Goal: Navigation & Orientation: Find specific page/section

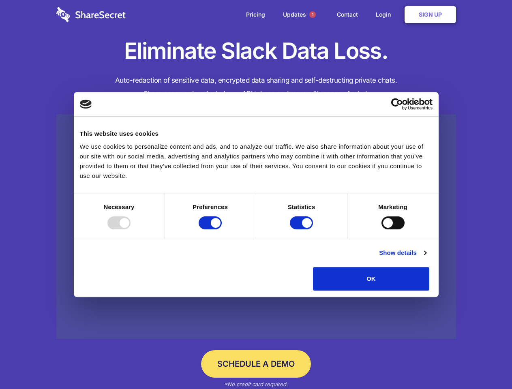
click at [130, 229] on div at bounding box center [118, 222] width 23 height 13
click at [222, 229] on input "Preferences" at bounding box center [209, 222] width 23 height 13
checkbox input "false"
click at [302, 229] on input "Statistics" at bounding box center [301, 222] width 23 height 13
checkbox input "false"
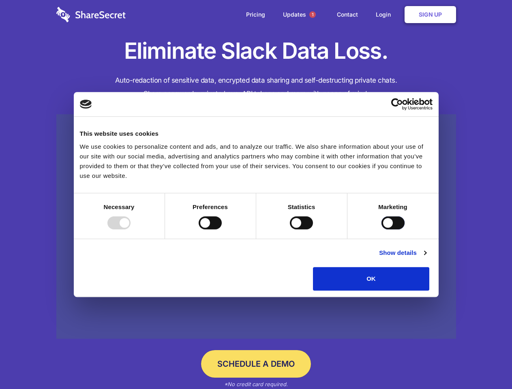
click at [381, 229] on input "Marketing" at bounding box center [392, 222] width 23 height 13
checkbox input "true"
click at [426, 258] on link "Show details" at bounding box center [402, 253] width 47 height 10
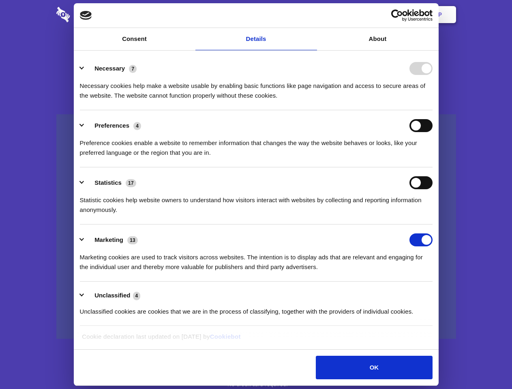
click at [432, 110] on li "Necessary 7 Necessary cookies help make a website usable by enabling basic func…" at bounding box center [256, 81] width 352 height 57
click at [312, 15] on span "1" at bounding box center [312, 14] width 6 height 6
